Goal: Find specific page/section: Find specific page/section

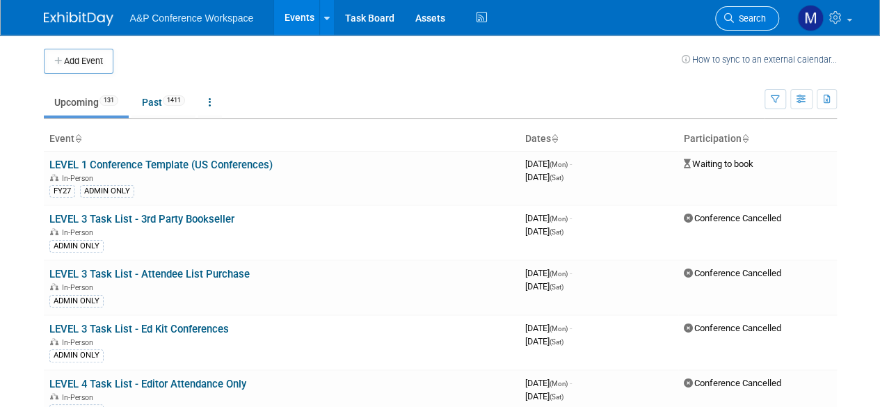
click at [744, 18] on span "Search" at bounding box center [750, 18] width 32 height 10
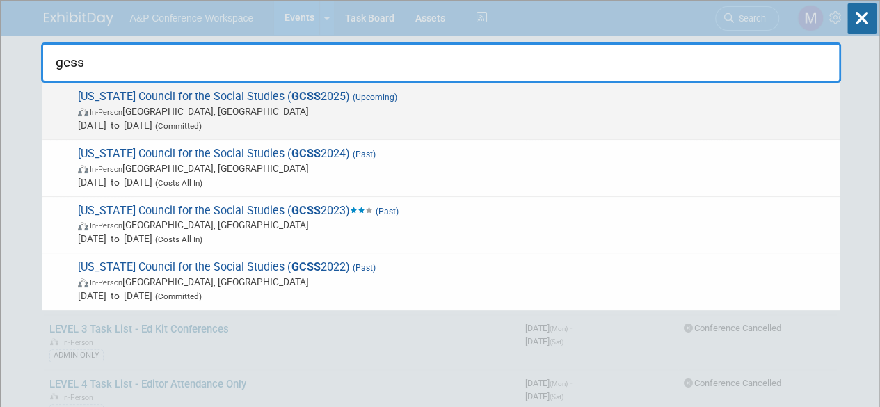
type input "gcss"
click at [213, 94] on span "Georgia Council for the Social Studies ( GCSS 2025) (Upcoming) In-Person Athens…" at bounding box center [453, 111] width 759 height 42
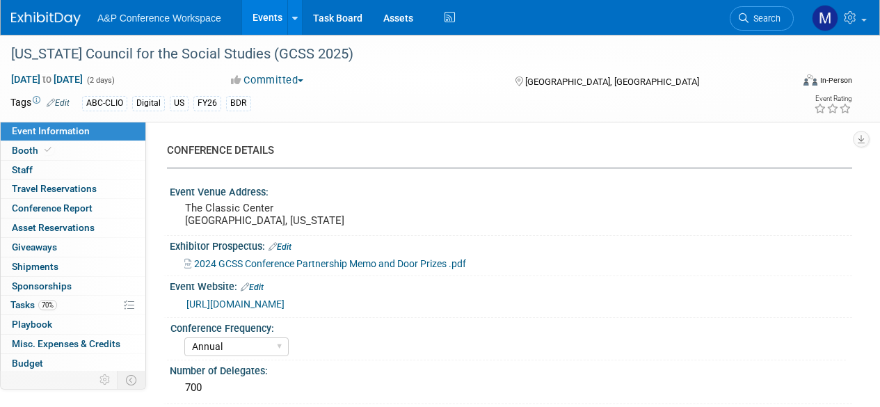
select select "Annual"
select select "Level 2"
select select "In-Person Booth"
select select "Schools"
select select "Bloomsbury Digital Resources"
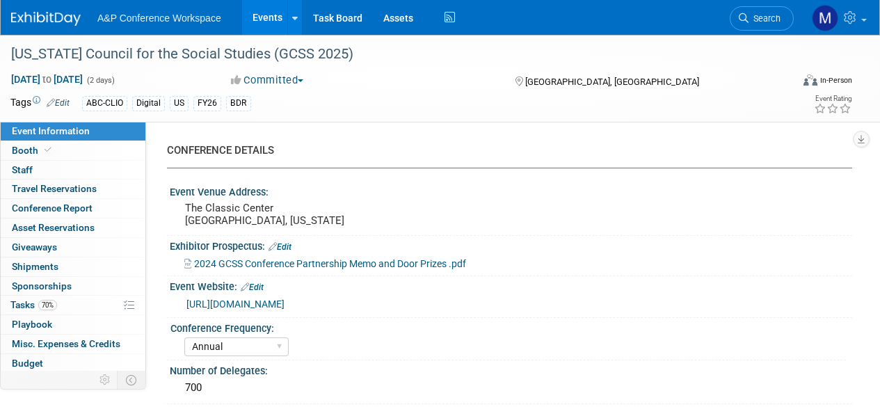
select select "[PERSON_NAME]"
select select "BDR Product Awareness and Trial Generation​"
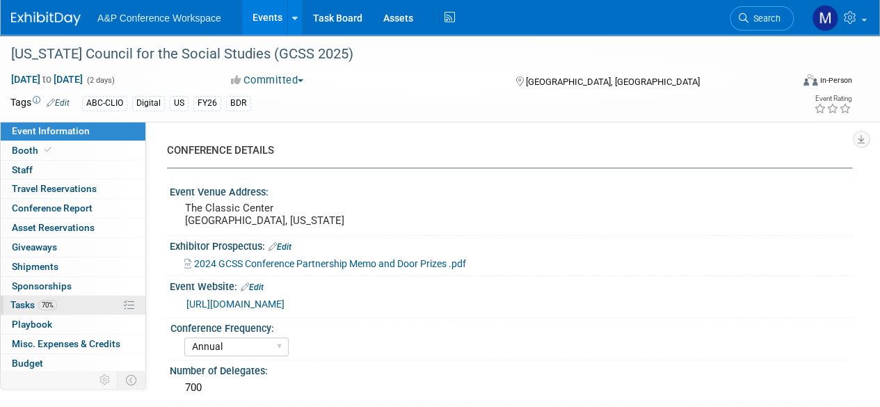
click at [31, 307] on span "Tasks 70%" at bounding box center [33, 304] width 47 height 11
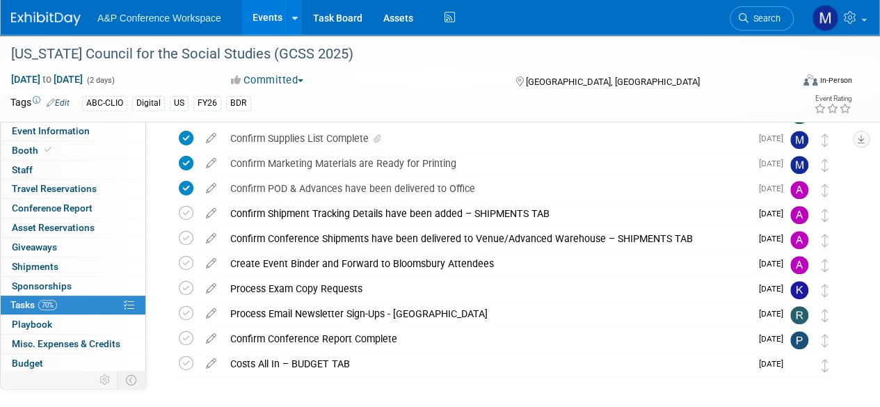
scroll to position [391, 0]
